Goal: Task Accomplishment & Management: Use online tool/utility

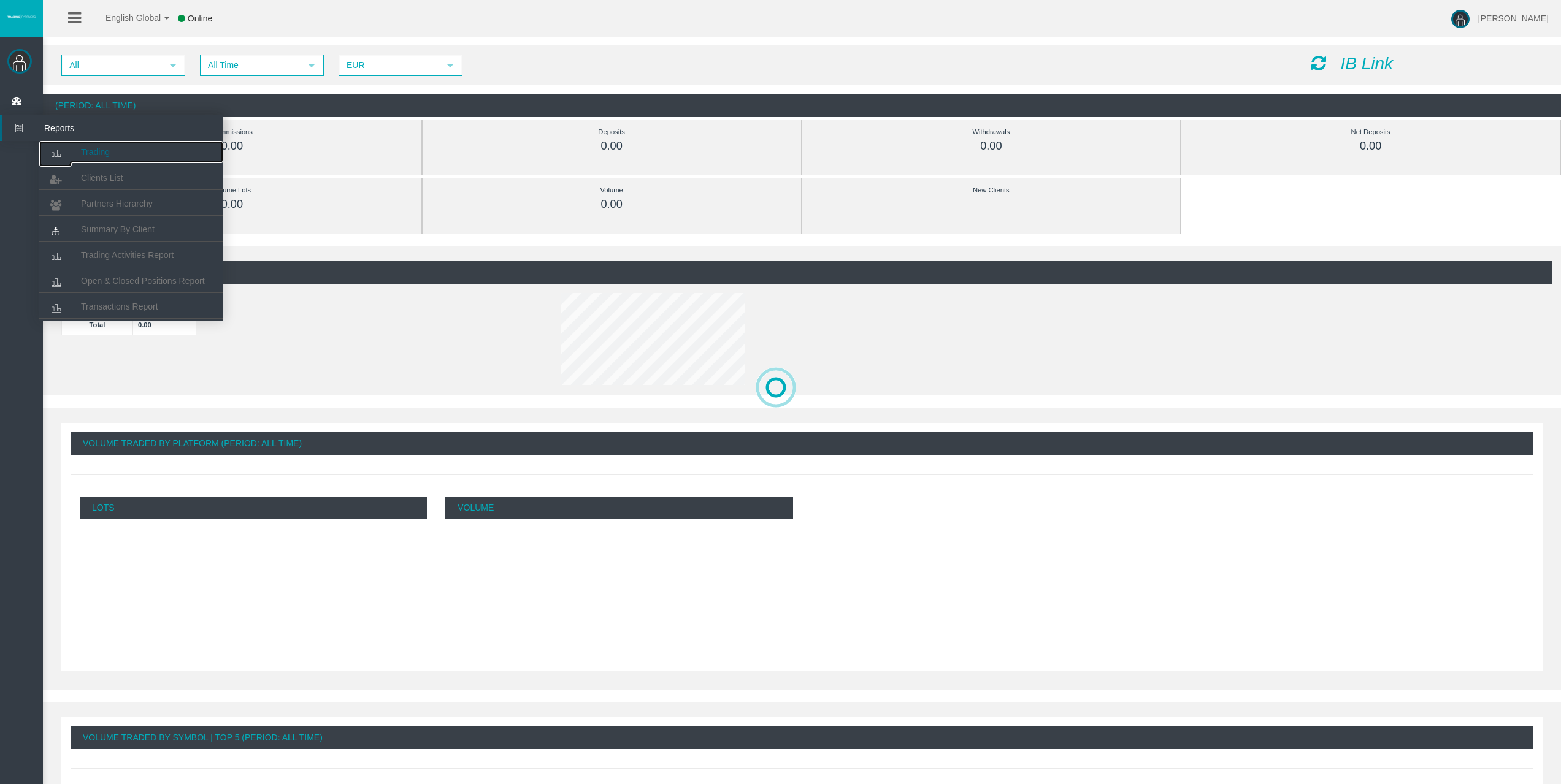
click at [80, 146] on link "Trading" at bounding box center [131, 151] width 184 height 22
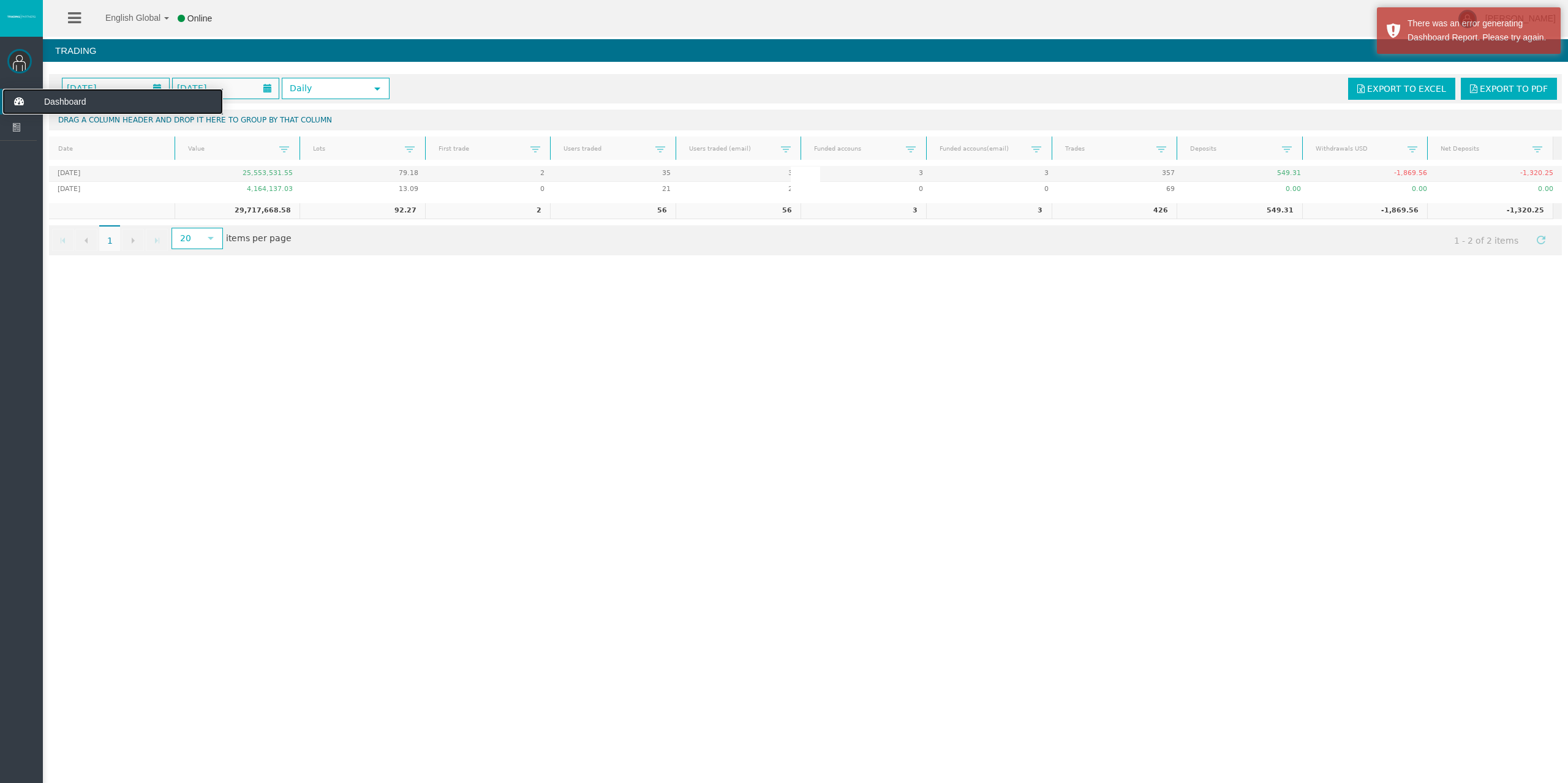
click at [14, 104] on icon at bounding box center [18, 101] width 33 height 25
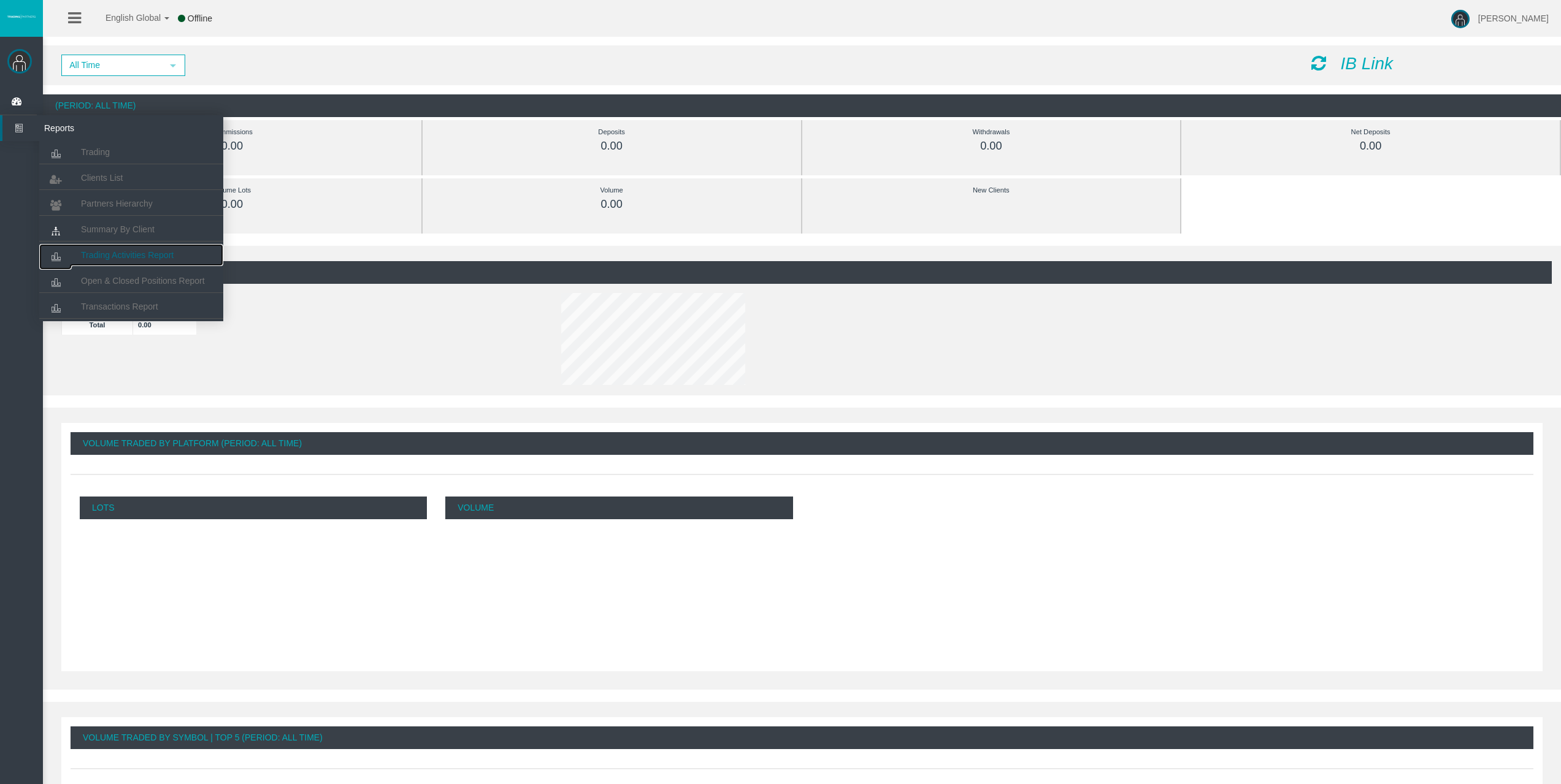
click at [123, 253] on span "Trading Activities Report" at bounding box center [127, 254] width 92 height 10
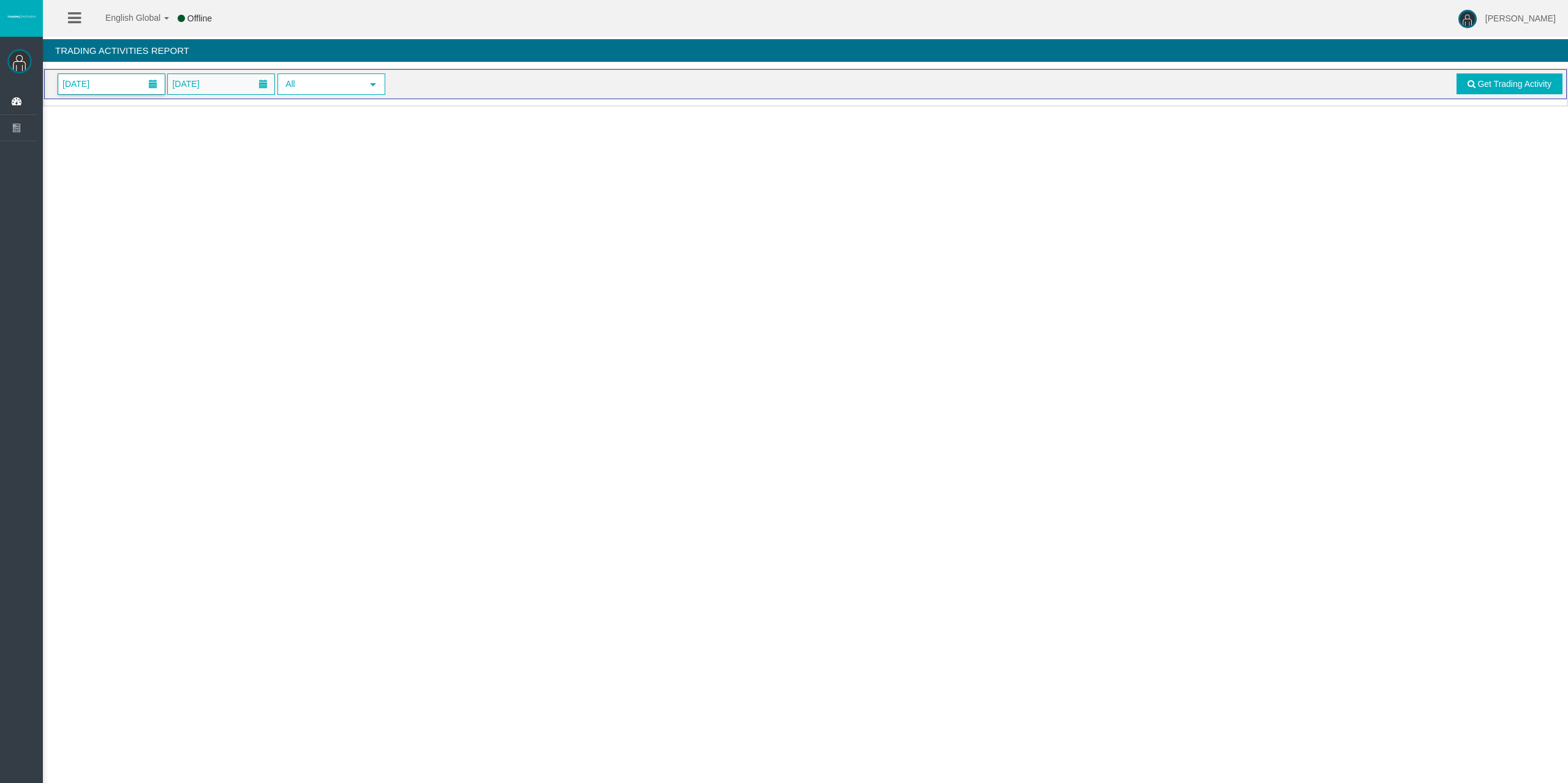
click at [123, 86] on span "01/10/2025" at bounding box center [111, 83] width 106 height 20
click at [161, 164] on link "2" at bounding box center [162, 165] width 23 height 22
click at [1523, 84] on span "Get Trading Activity" at bounding box center [1514, 83] width 74 height 10
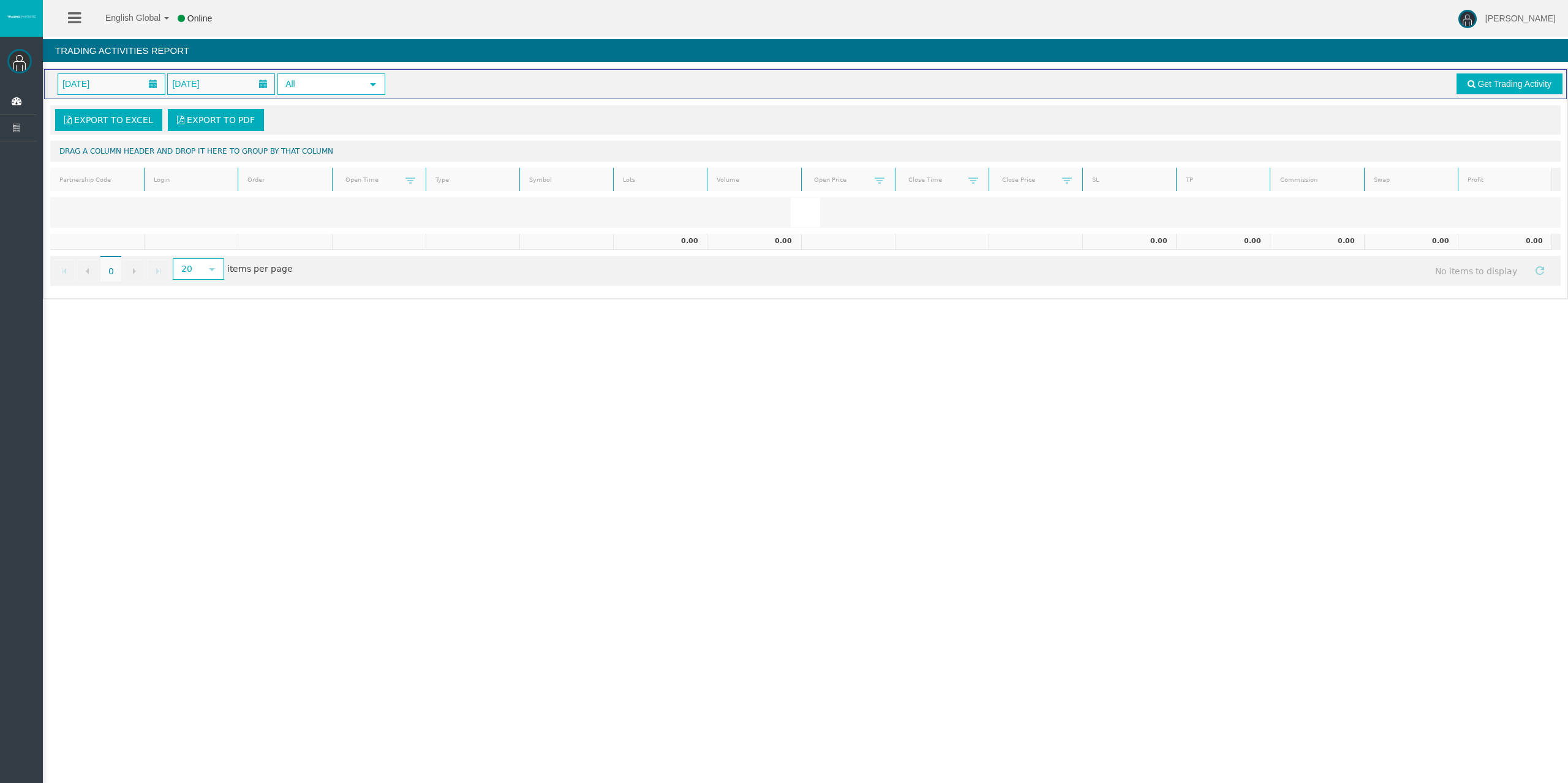
click at [330, 118] on div "Export to Excel Export to PDF" at bounding box center [805, 120] width 1503 height 22
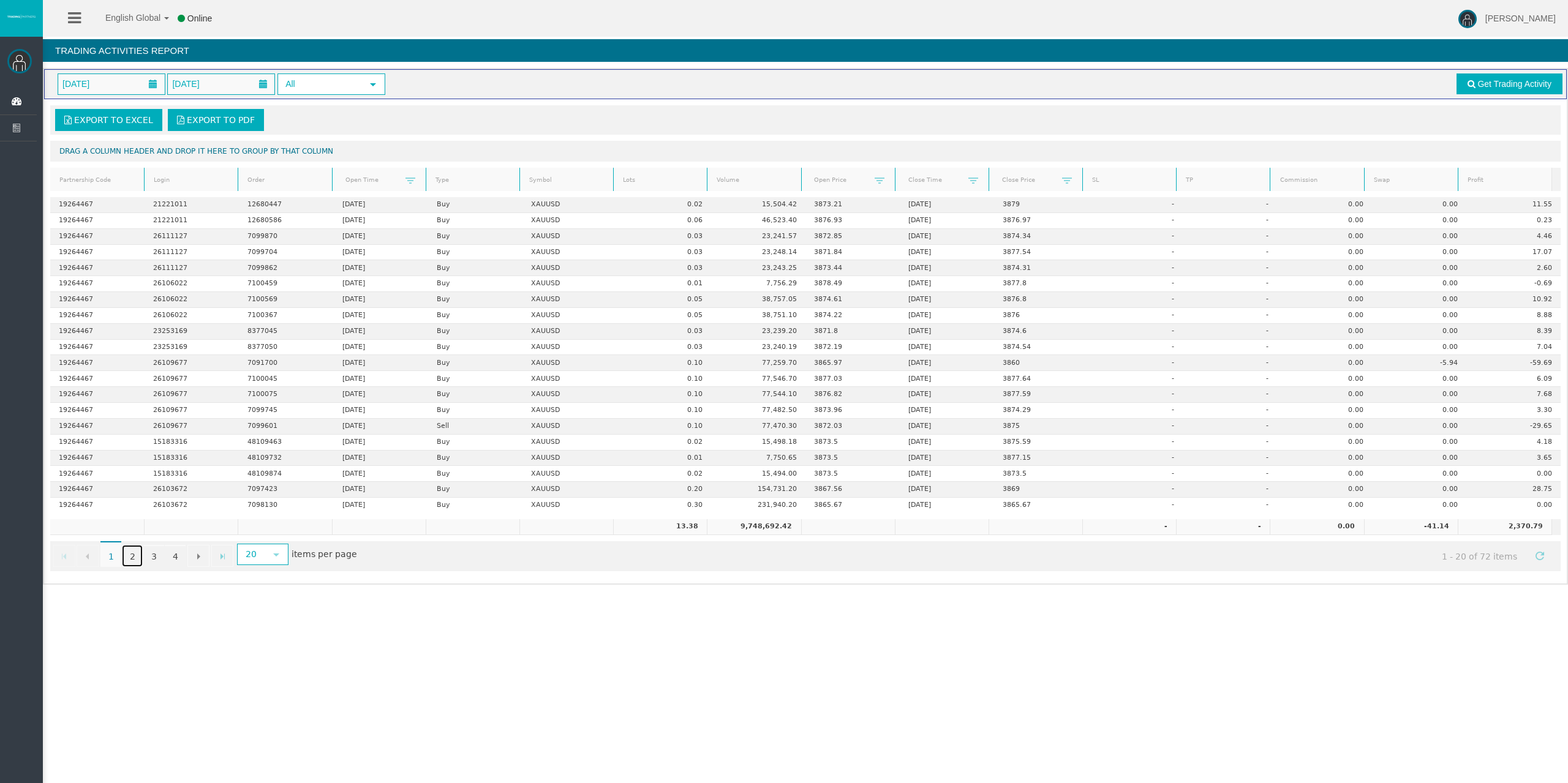
click at [127, 557] on link "2" at bounding box center [133, 555] width 21 height 22
click at [159, 565] on link "3" at bounding box center [154, 555] width 21 height 22
click at [176, 558] on link "4" at bounding box center [175, 555] width 21 height 22
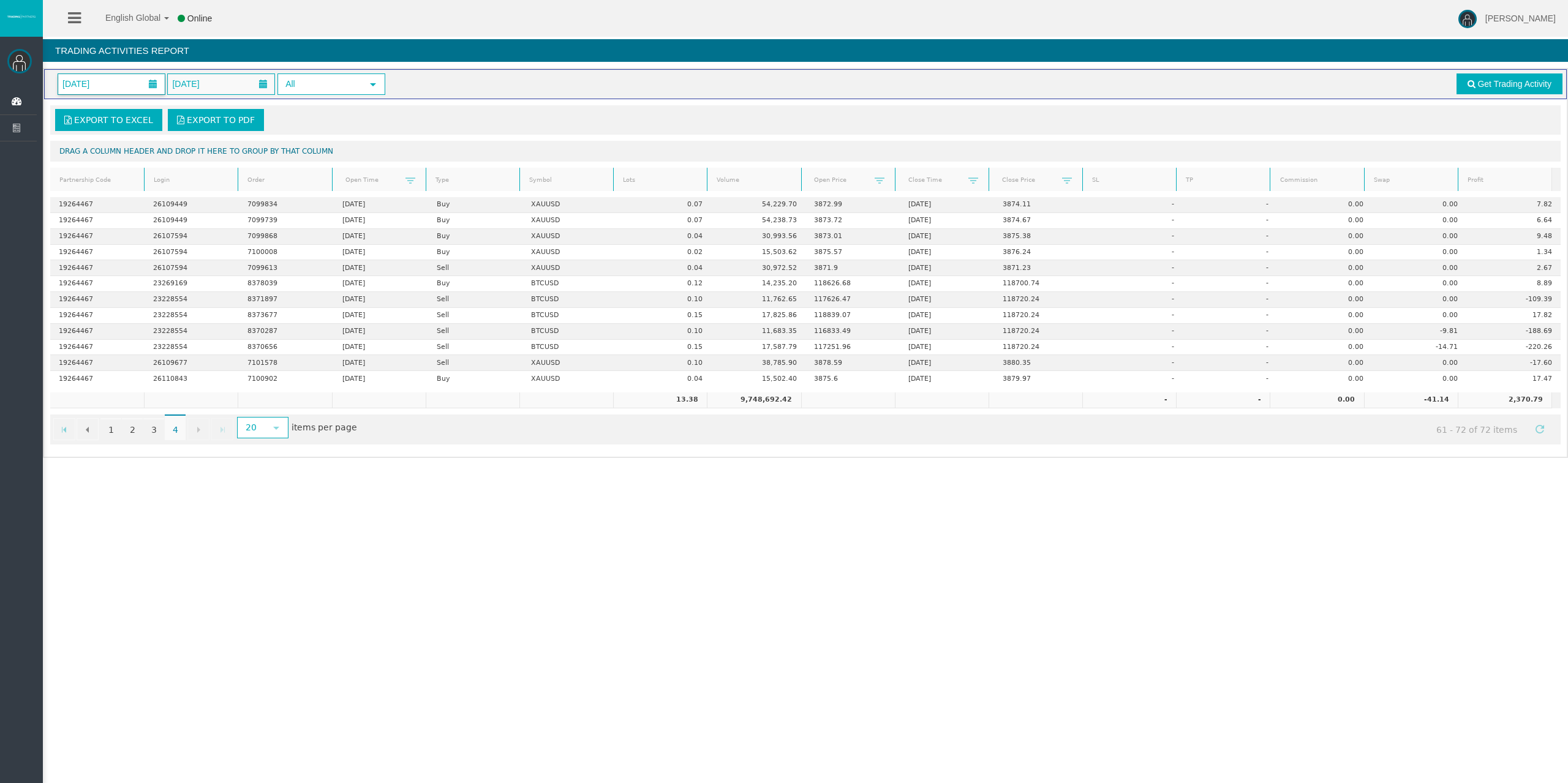
click at [109, 83] on span "02/10/2025" at bounding box center [111, 83] width 106 height 20
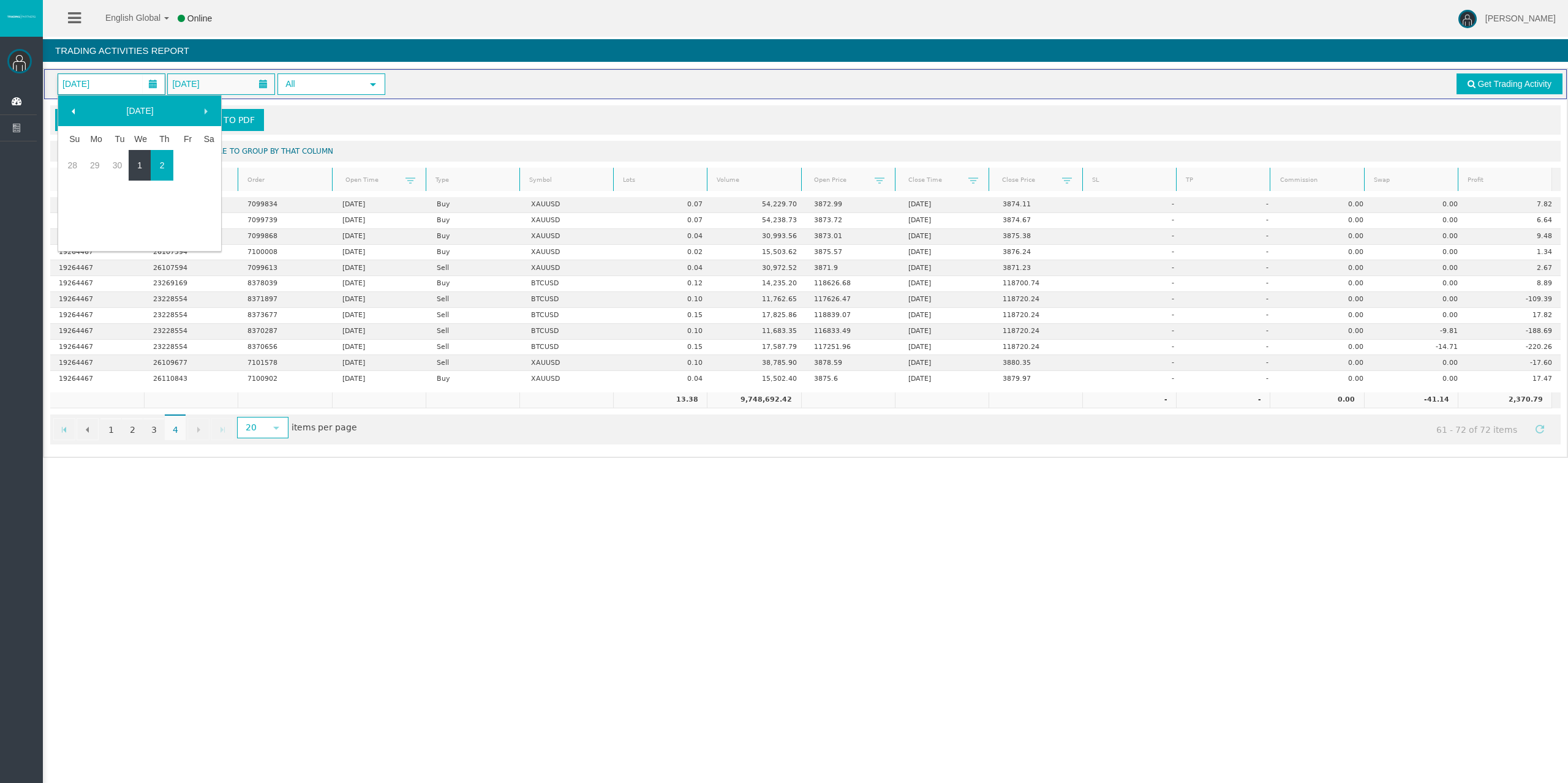
click at [136, 162] on link "1" at bounding box center [140, 165] width 23 height 22
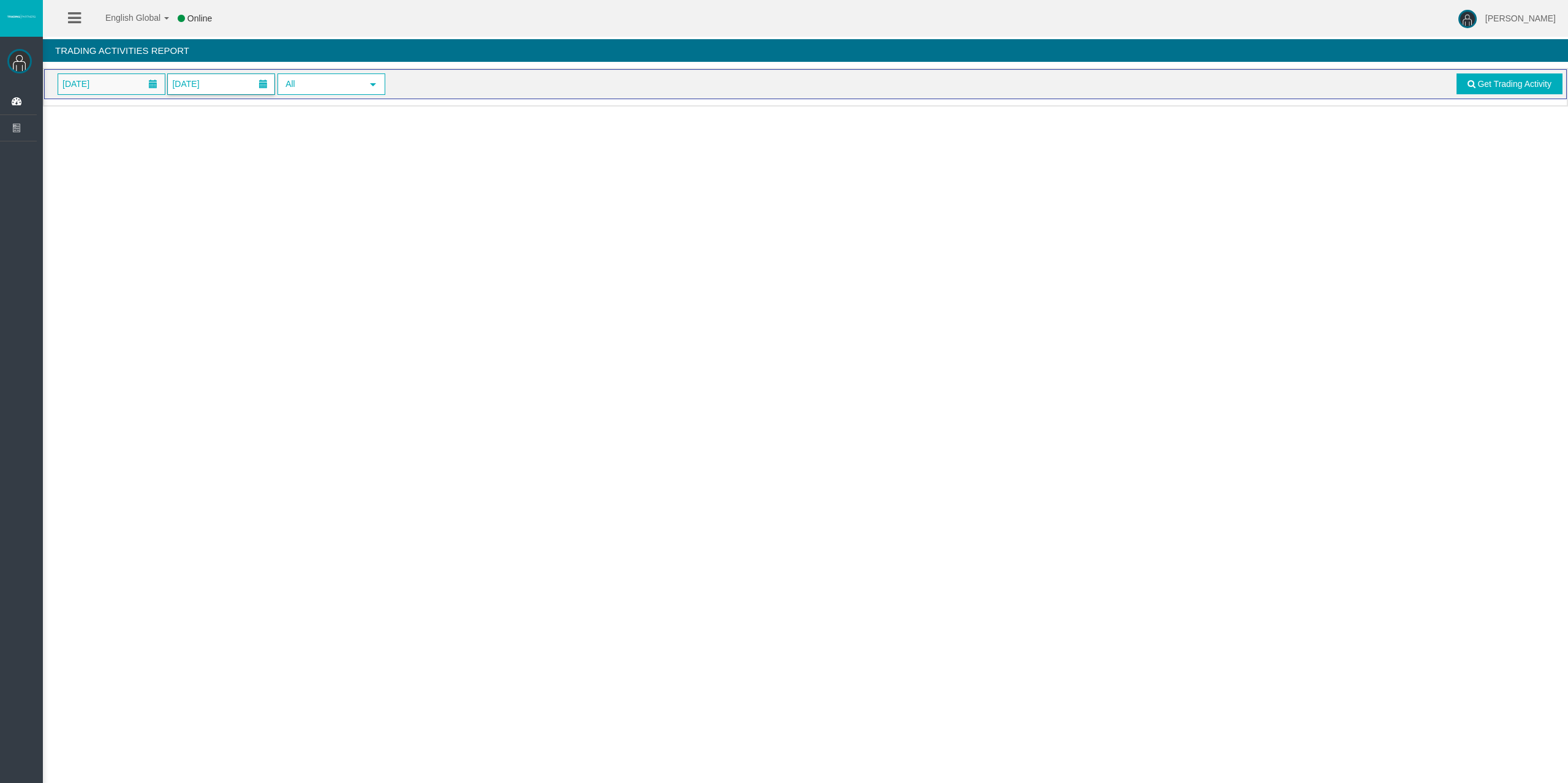
click at [198, 86] on span "02/10/2025" at bounding box center [185, 84] width 34 height 18
click at [254, 164] on link "1" at bounding box center [250, 165] width 23 height 22
click at [1491, 85] on span "Get Trading Activity" at bounding box center [1514, 83] width 74 height 10
click at [1494, 92] on link "Get Trading Activity" at bounding box center [1509, 84] width 106 height 21
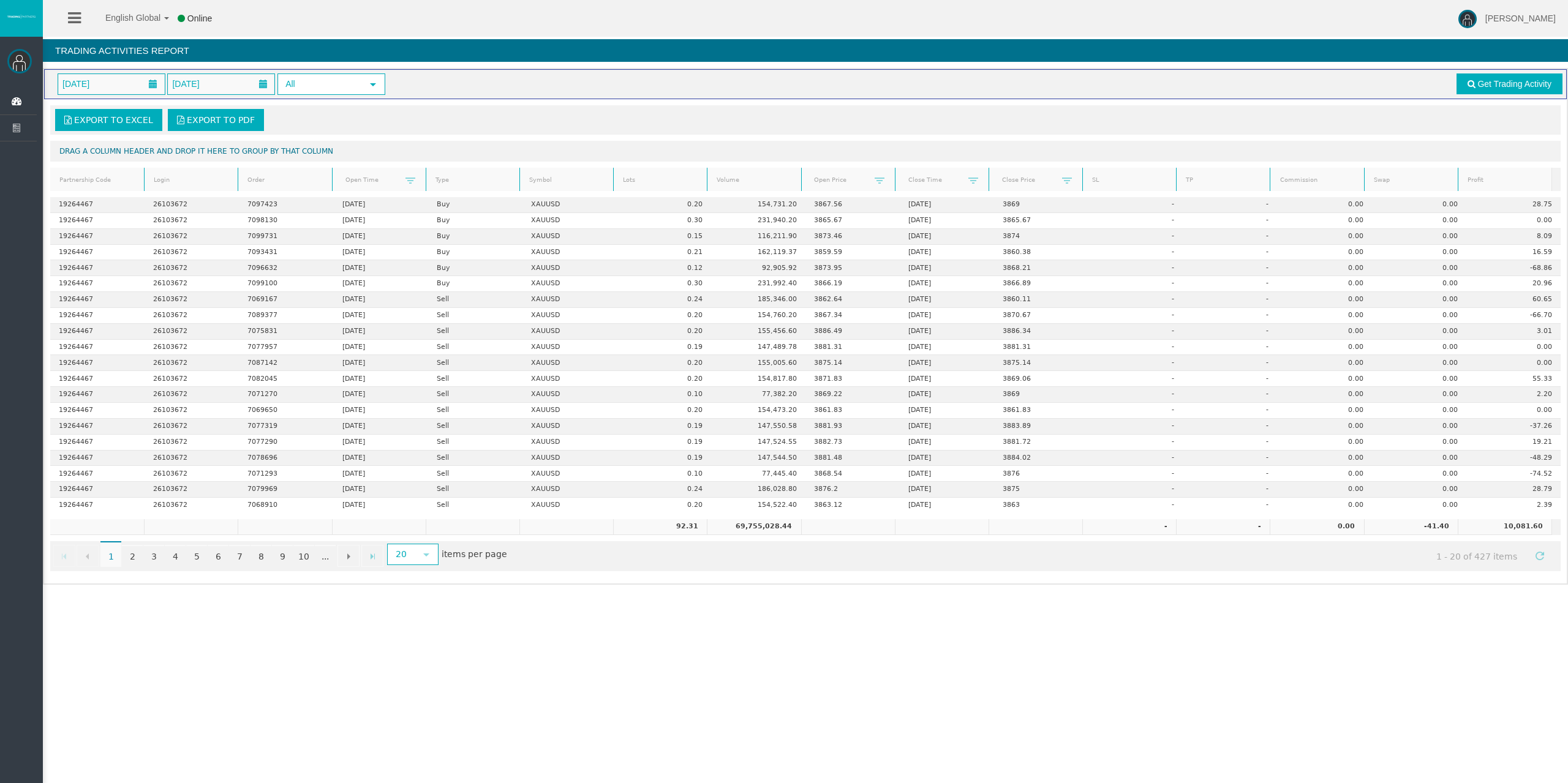
click at [643, 175] on link "Lots" at bounding box center [660, 180] width 90 height 17
click at [643, 175] on link "Lots" at bounding box center [660, 180] width 90 height 18
click at [133, 561] on link "2" at bounding box center [133, 555] width 21 height 22
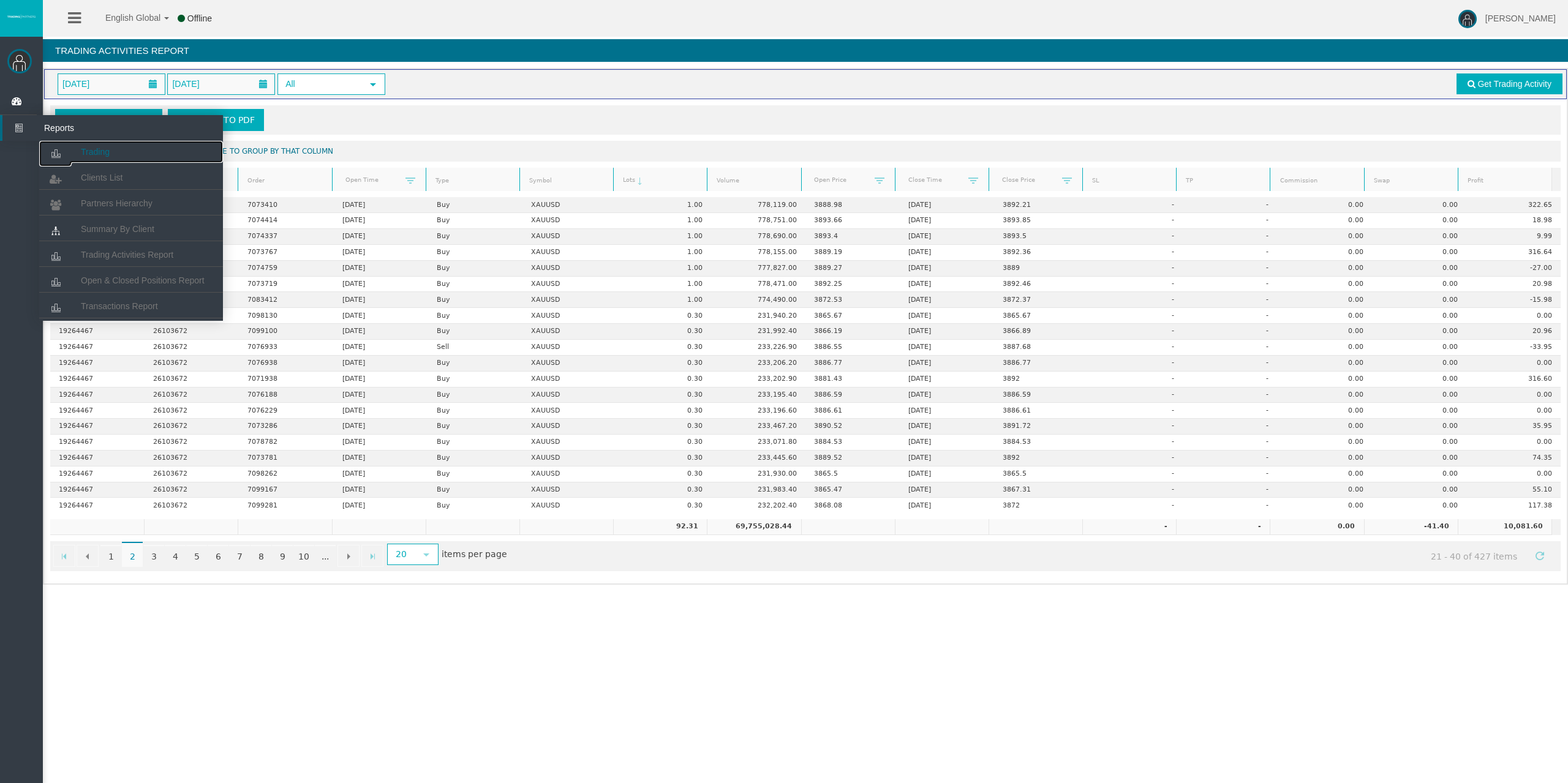
click at [64, 154] on icon at bounding box center [55, 153] width 33 height 25
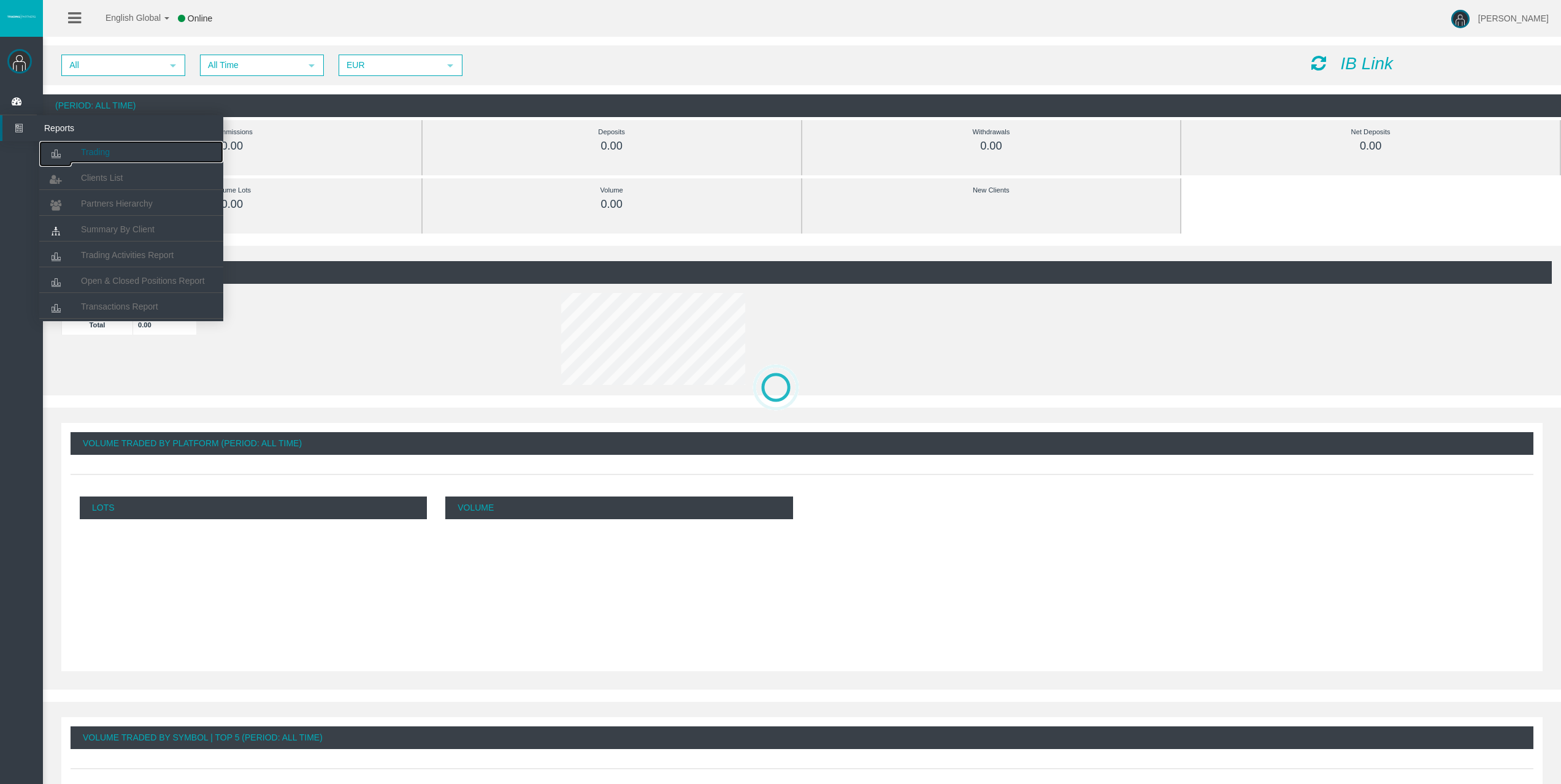
click at [71, 150] on icon at bounding box center [55, 153] width 33 height 26
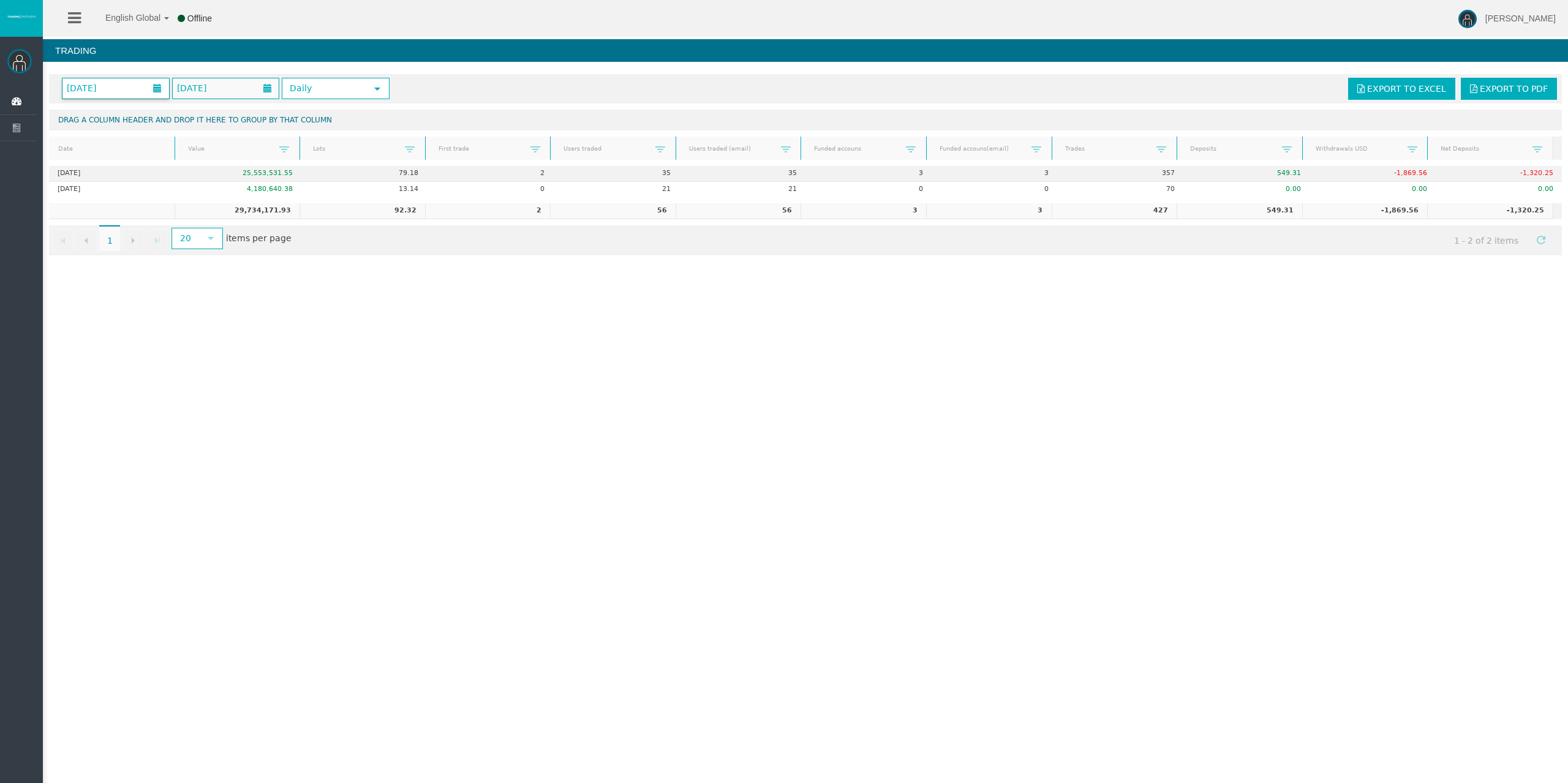
click at [135, 80] on span "[DATE]" at bounding box center [115, 88] width 106 height 20
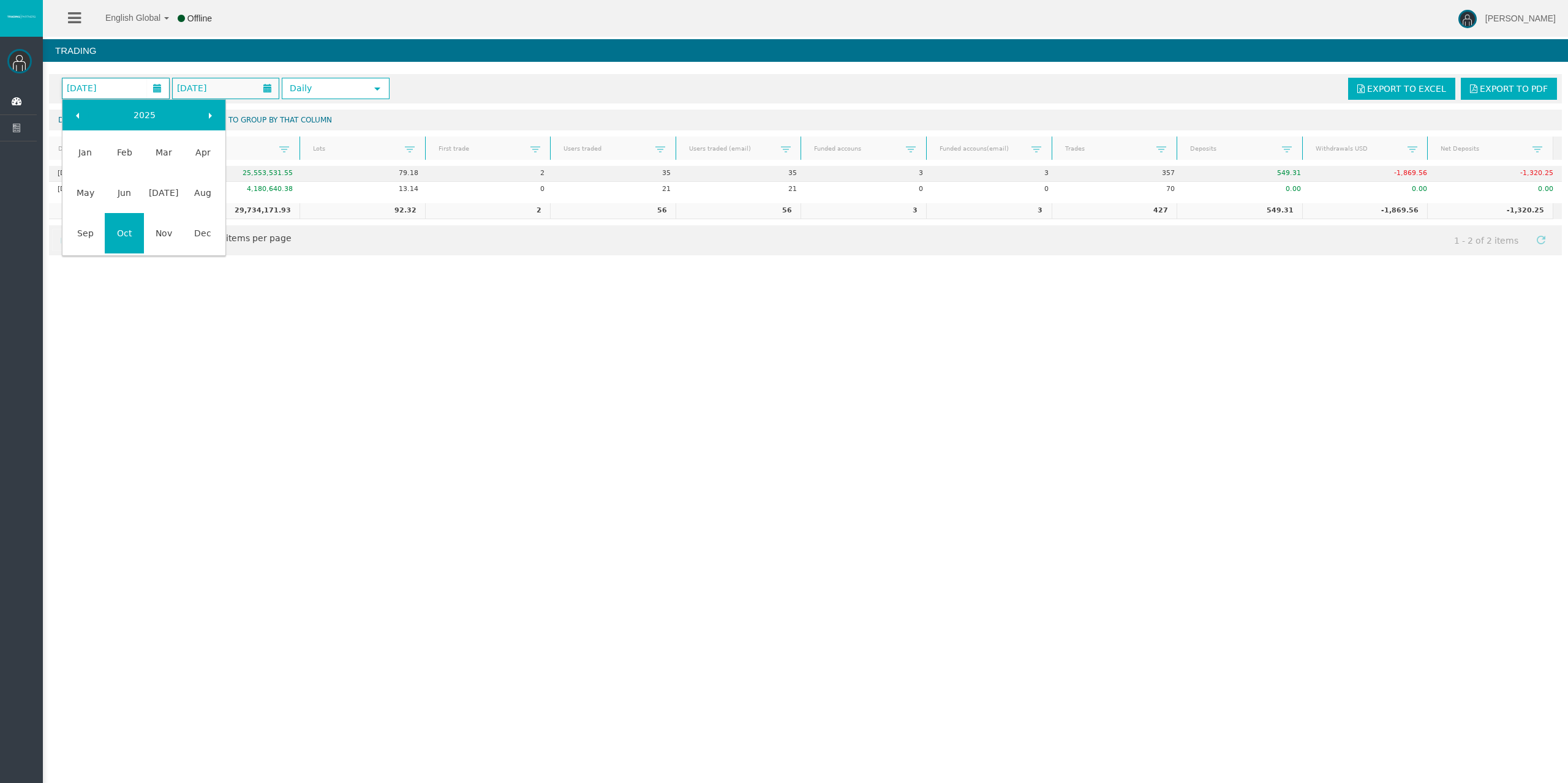
click at [80, 113] on span at bounding box center [77, 115] width 10 height 10
click at [211, 120] on span at bounding box center [209, 115] width 10 height 10
click at [80, 240] on link "Sep" at bounding box center [85, 233] width 40 height 22
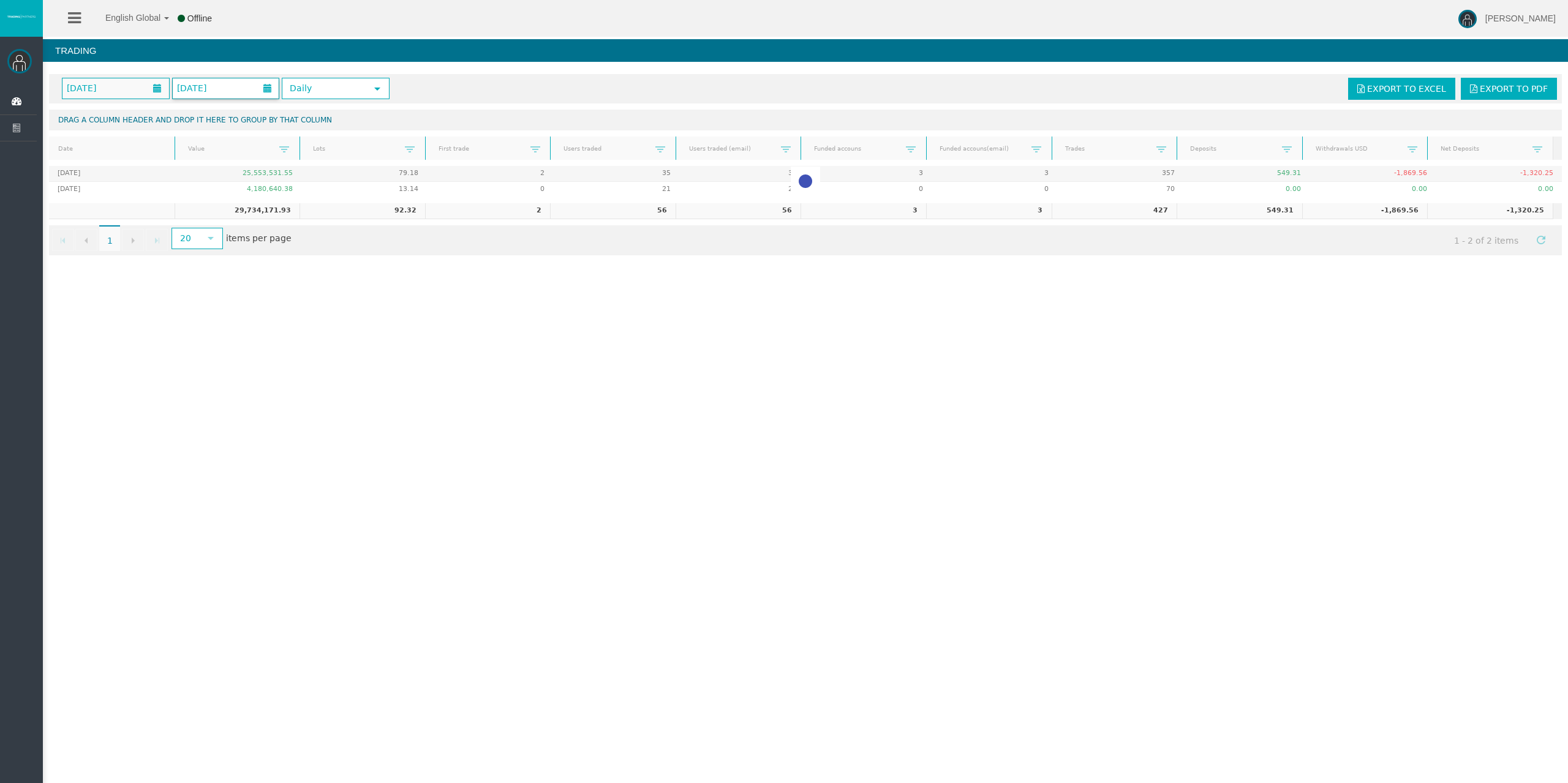
click at [210, 90] on span "[DATE]" at bounding box center [192, 89] width 37 height 18
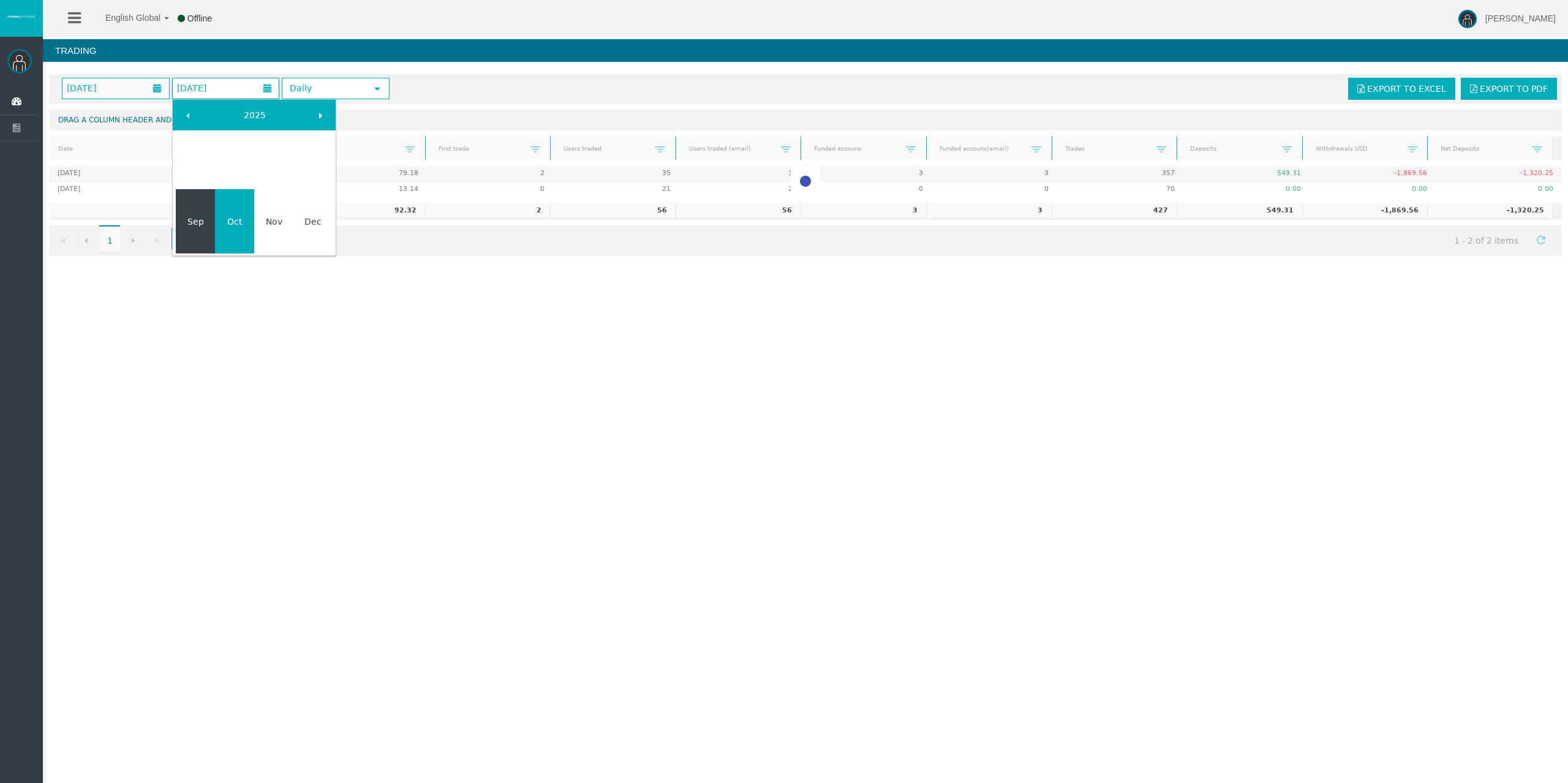
click at [192, 215] on link "Sep" at bounding box center [195, 221] width 40 height 22
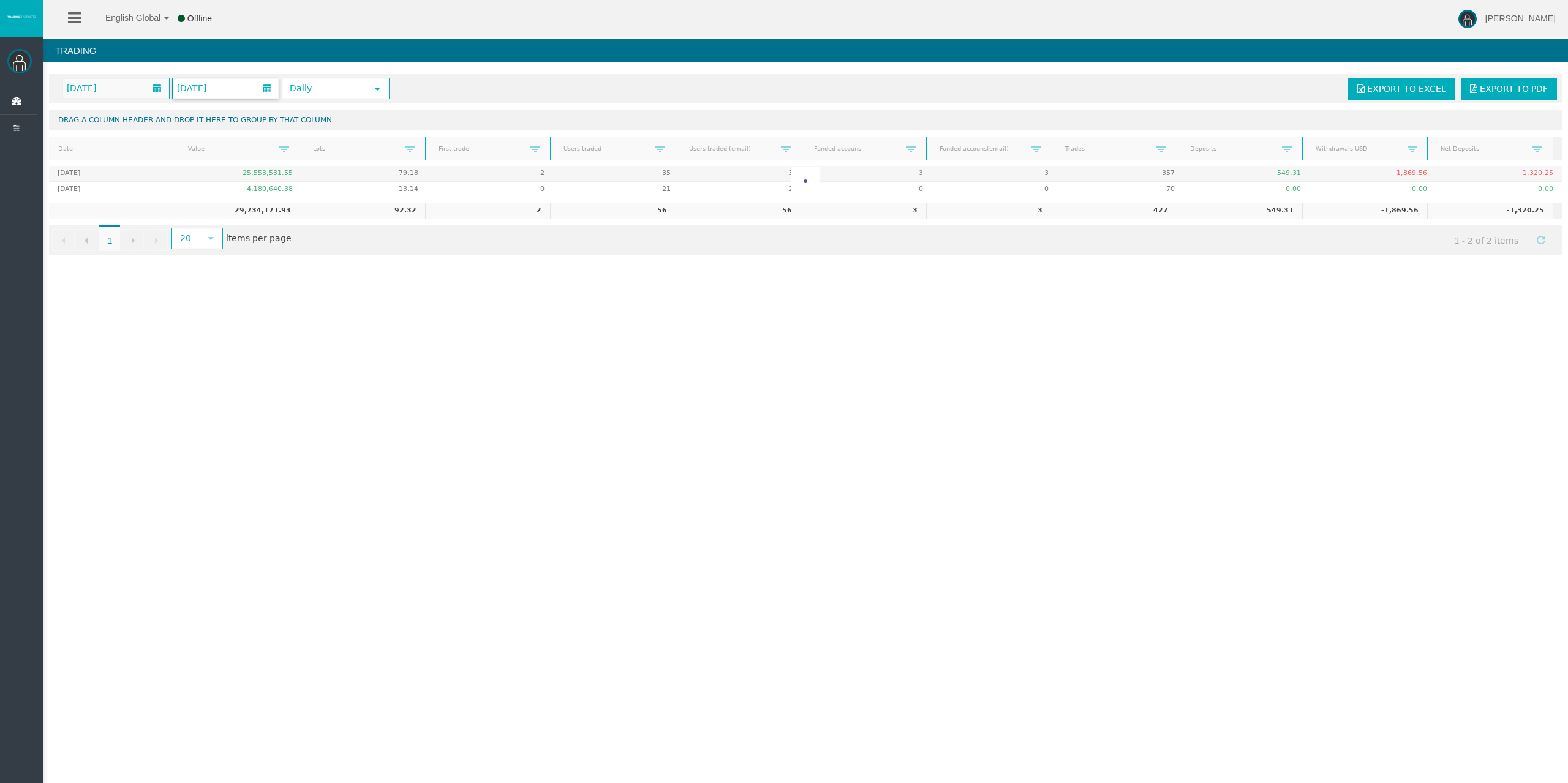
click at [210, 84] on span "September 2025" at bounding box center [192, 89] width 37 height 18
click at [13, 96] on icon at bounding box center [18, 101] width 33 height 25
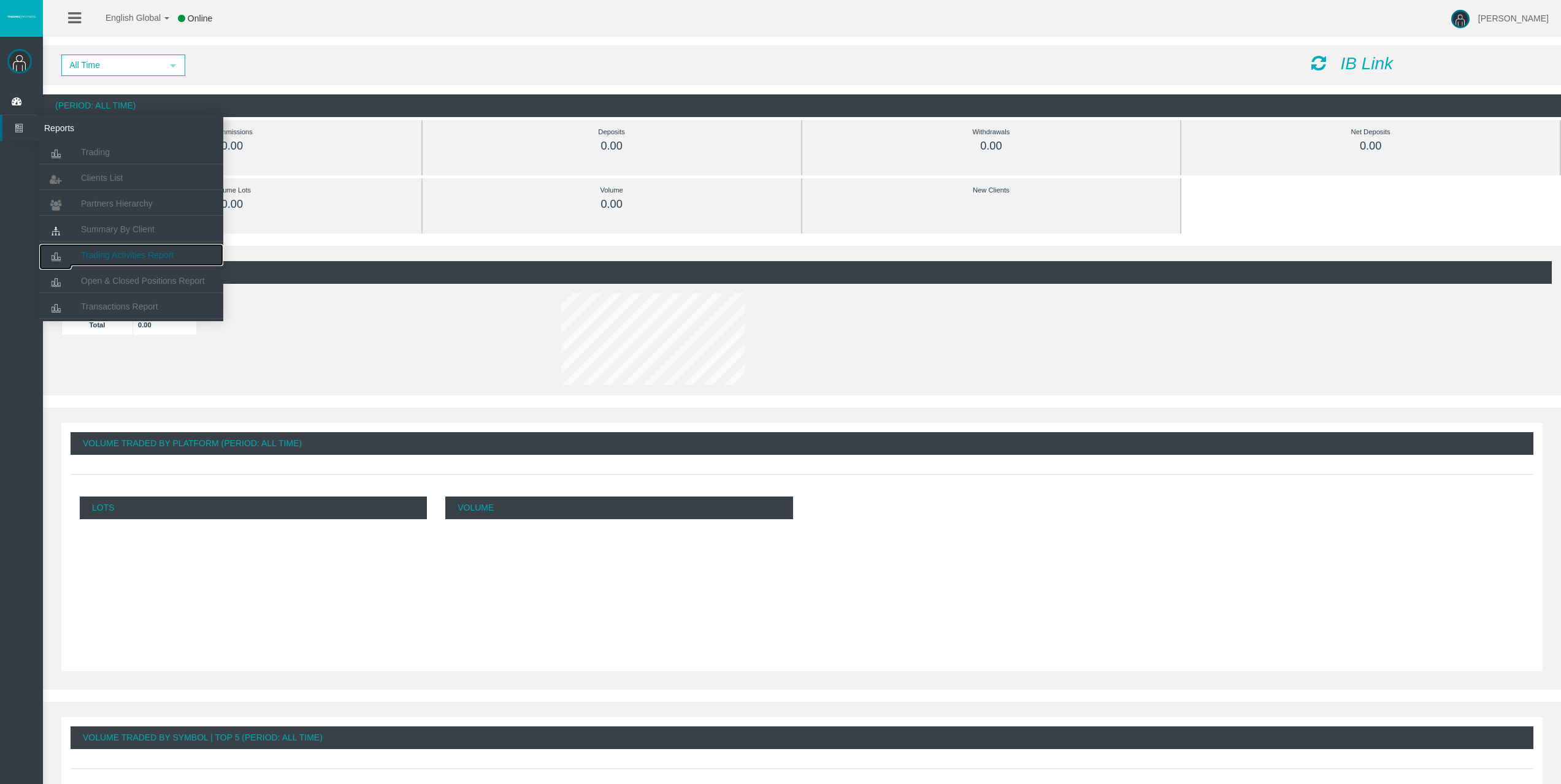
click at [108, 253] on span "Trading Activities Report" at bounding box center [127, 254] width 92 height 10
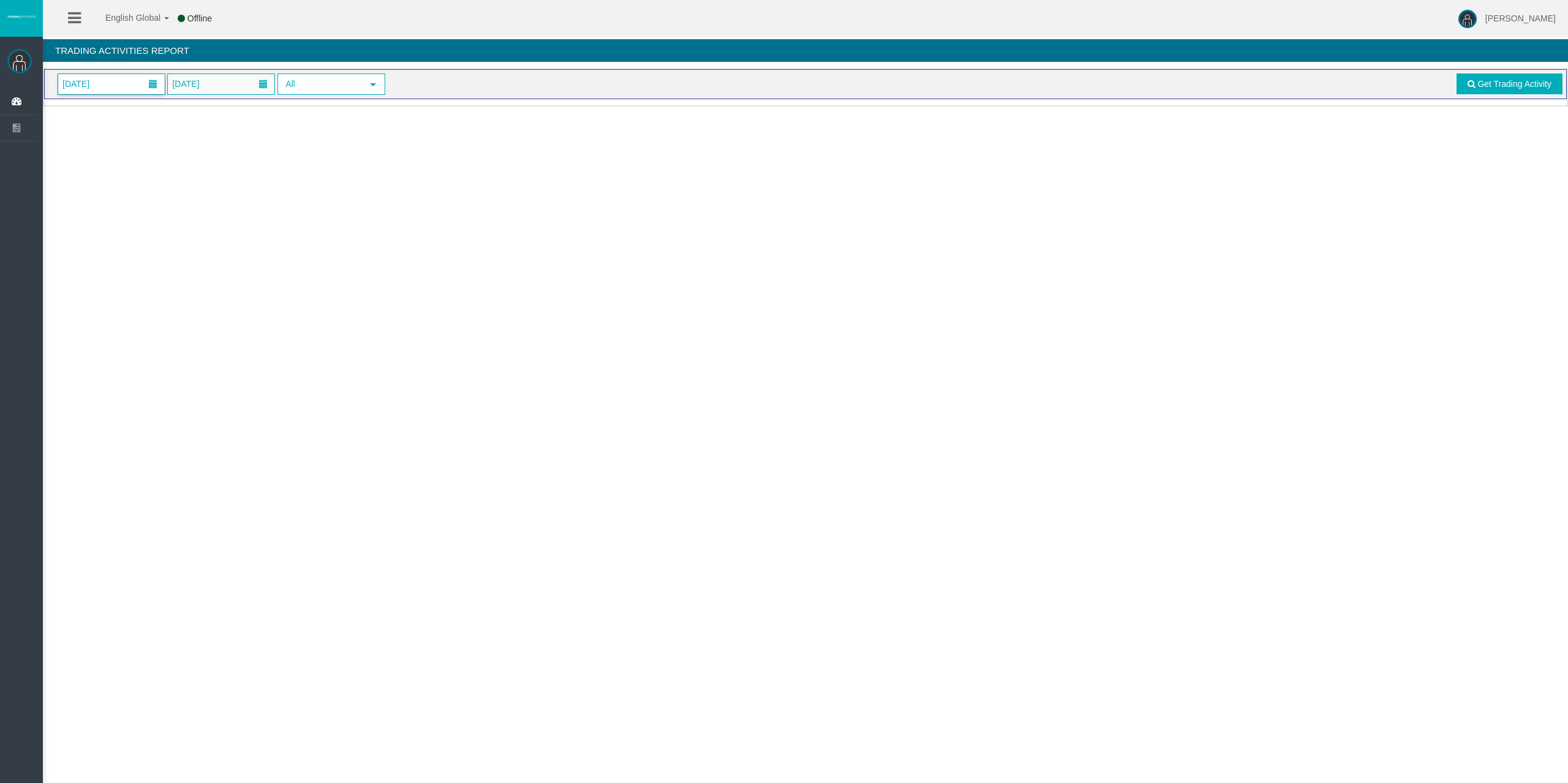
click at [117, 83] on span "[DATE]" at bounding box center [111, 83] width 106 height 20
click at [69, 112] on span at bounding box center [73, 111] width 10 height 10
click at [94, 163] on link "1" at bounding box center [95, 161] width 23 height 22
click at [203, 91] on span "02/10/2025" at bounding box center [185, 84] width 34 height 18
click at [180, 116] on span at bounding box center [183, 111] width 10 height 10
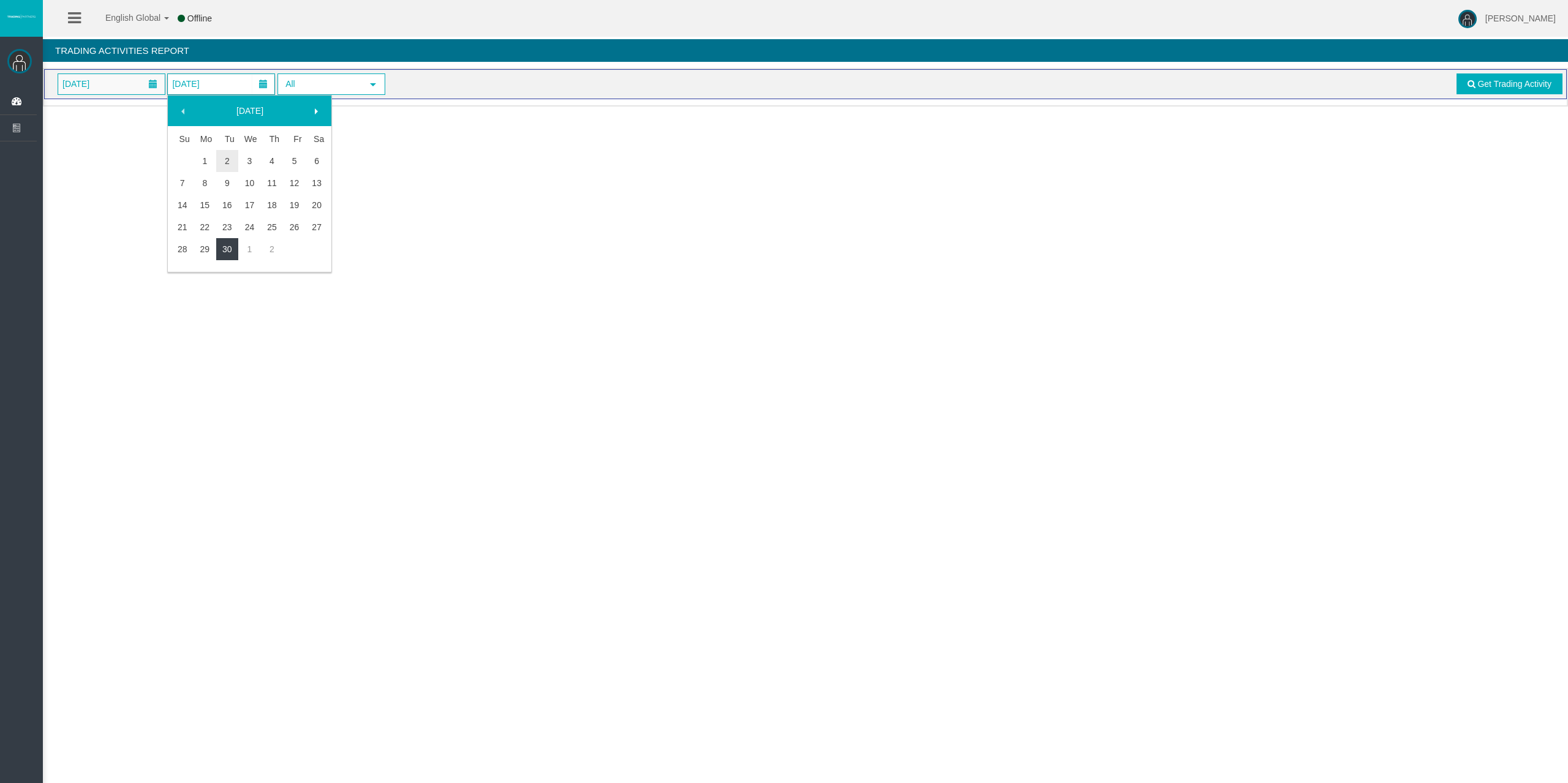
click at [220, 248] on link "30" at bounding box center [228, 249] width 23 height 22
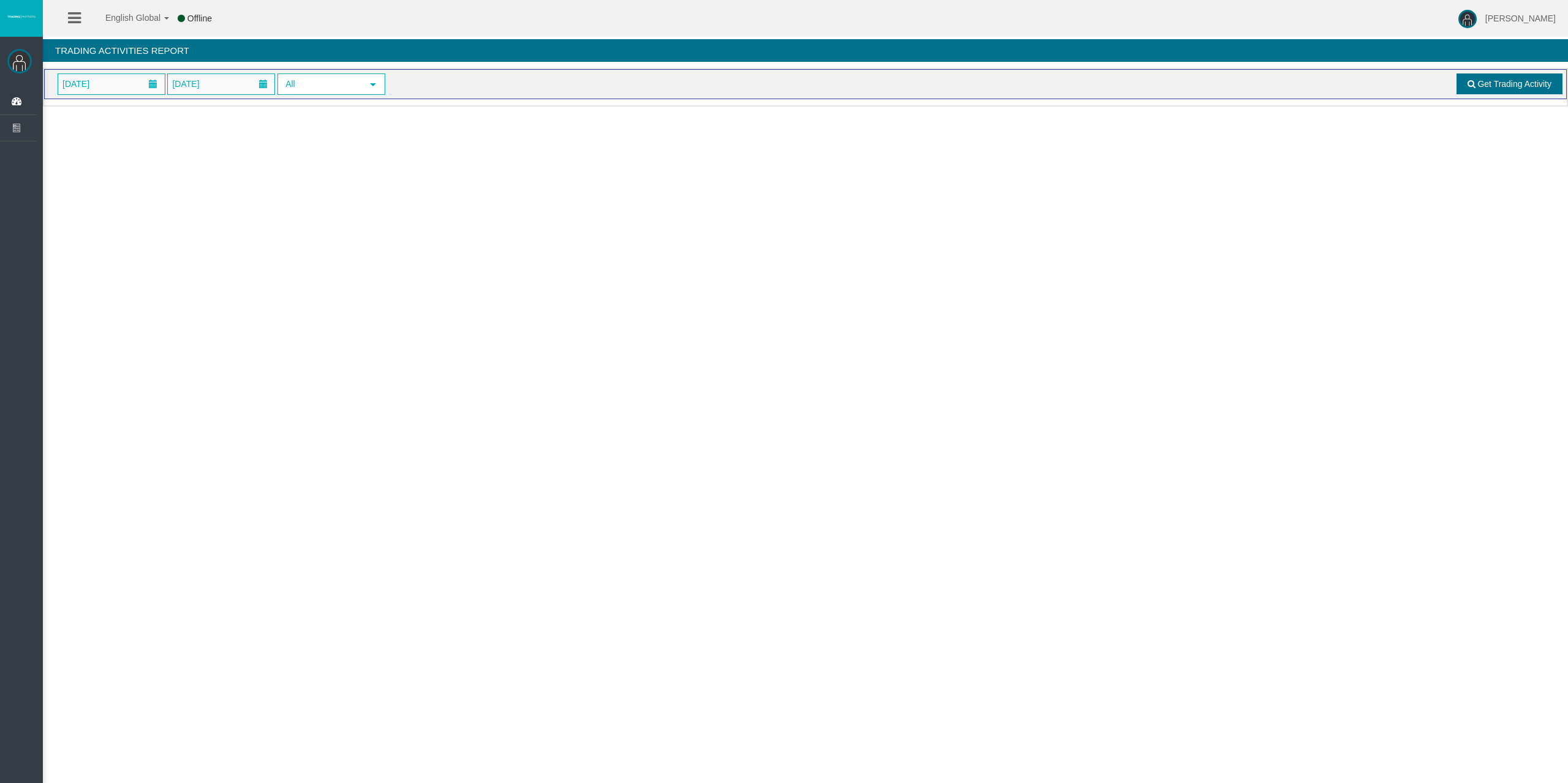
click at [1518, 83] on span "Get Trading Activity" at bounding box center [1514, 83] width 74 height 10
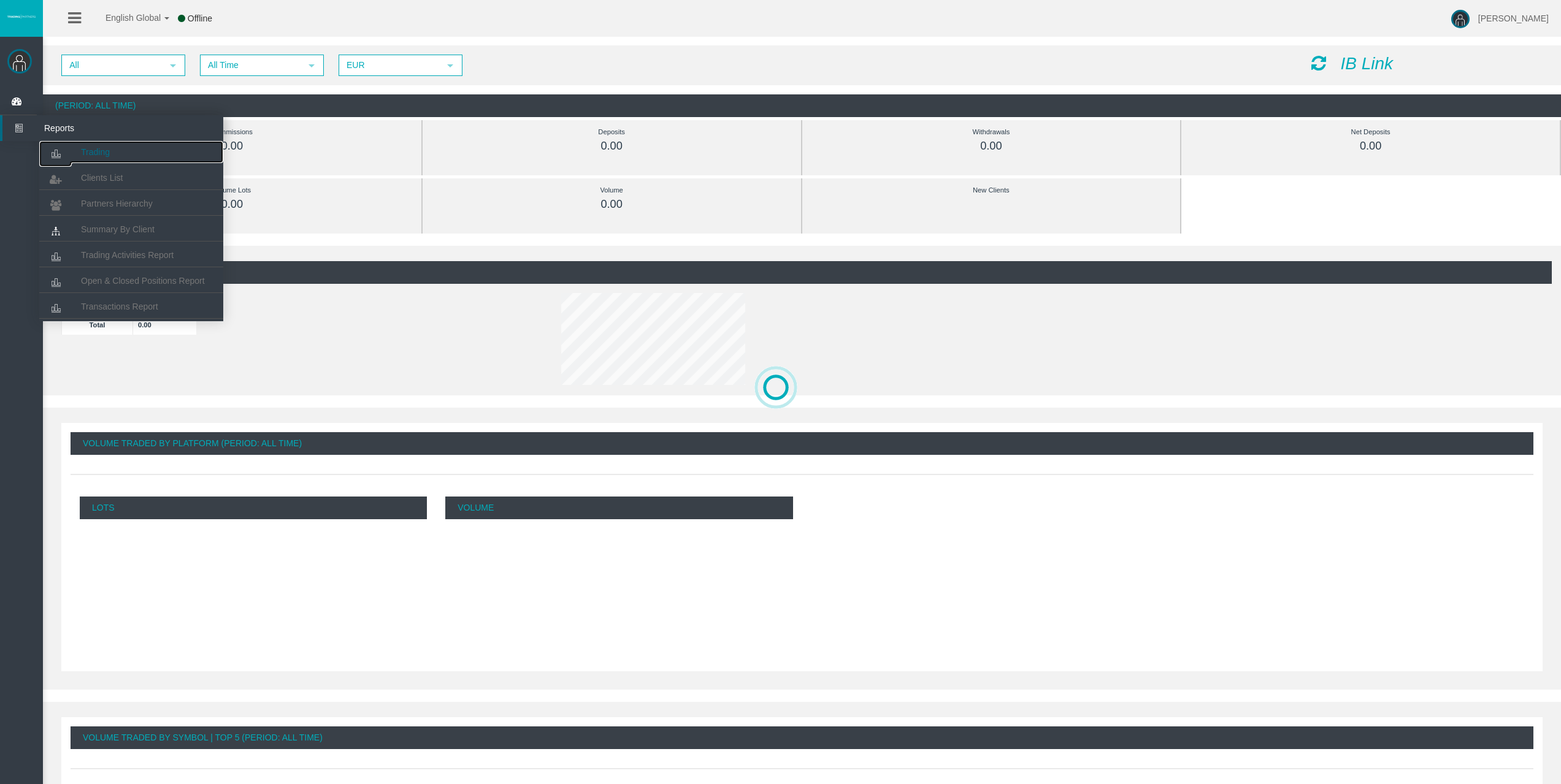
click at [106, 154] on span "Trading" at bounding box center [95, 151] width 29 height 10
